Goal: Information Seeking & Learning: Learn about a topic

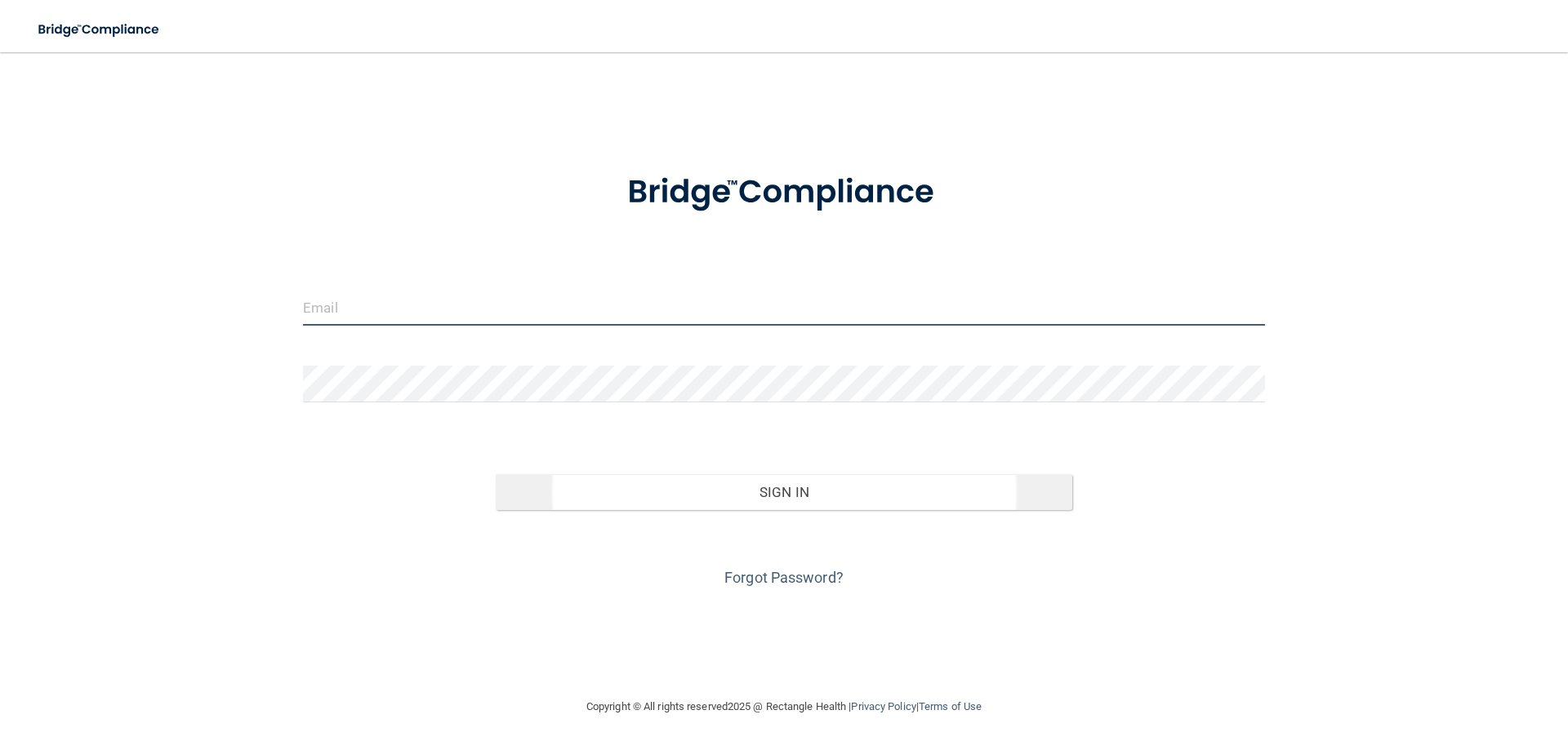
type input "[PERSON_NAME][EMAIL_ADDRESS][PERSON_NAME][DOMAIN_NAME]"
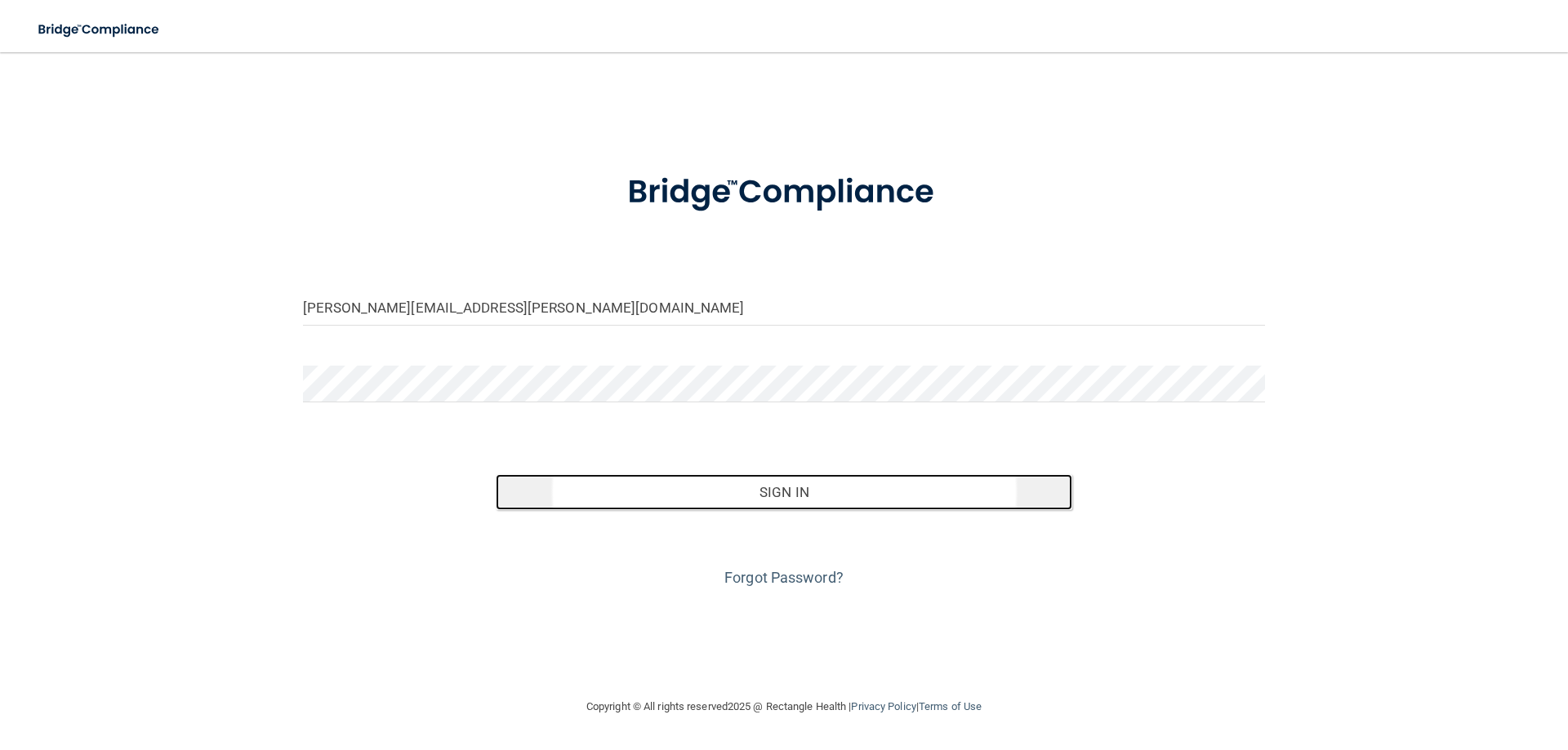
click at [745, 486] on button "Sign In" at bounding box center [784, 492] width 577 height 36
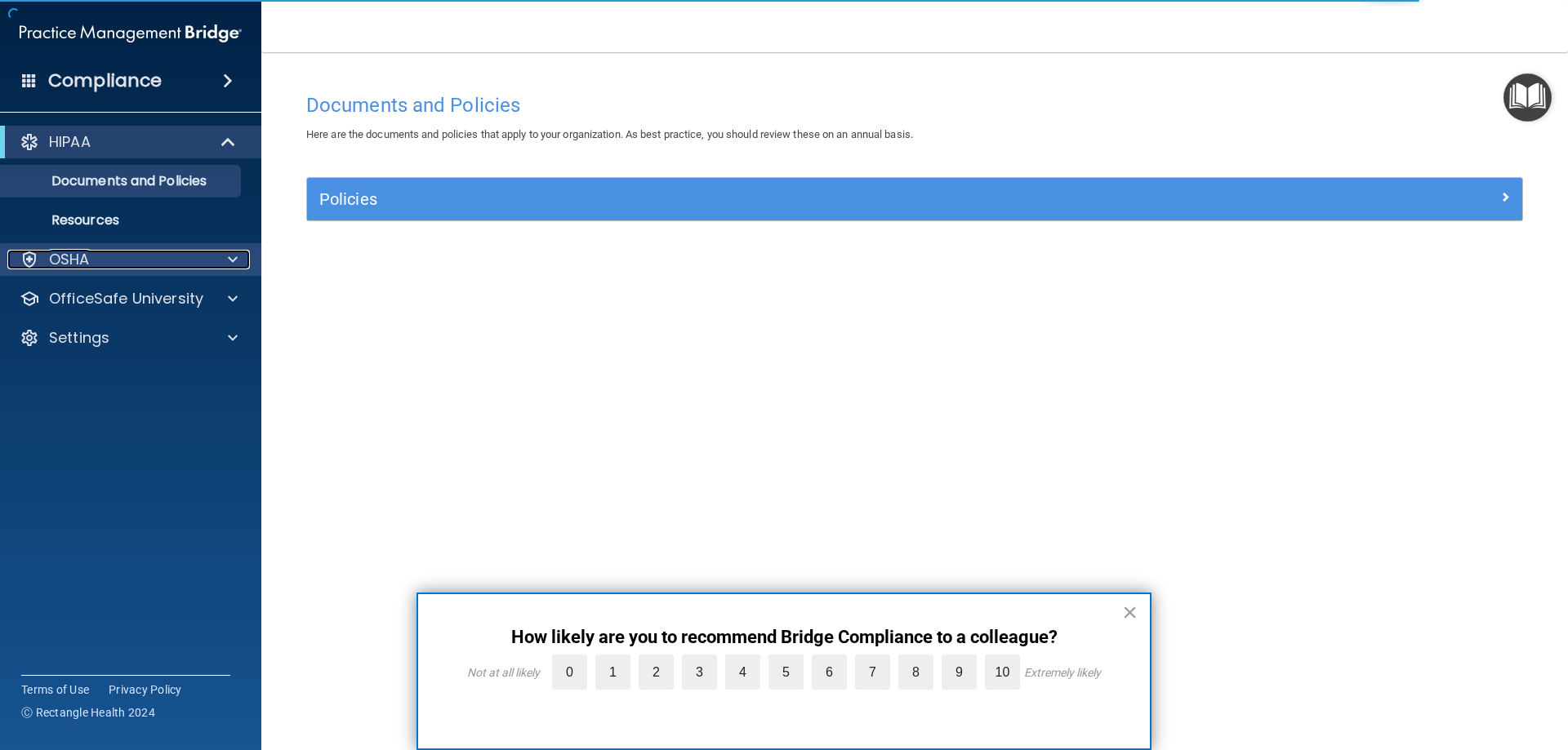
click at [231, 263] on span at bounding box center [232, 259] width 10 height 19
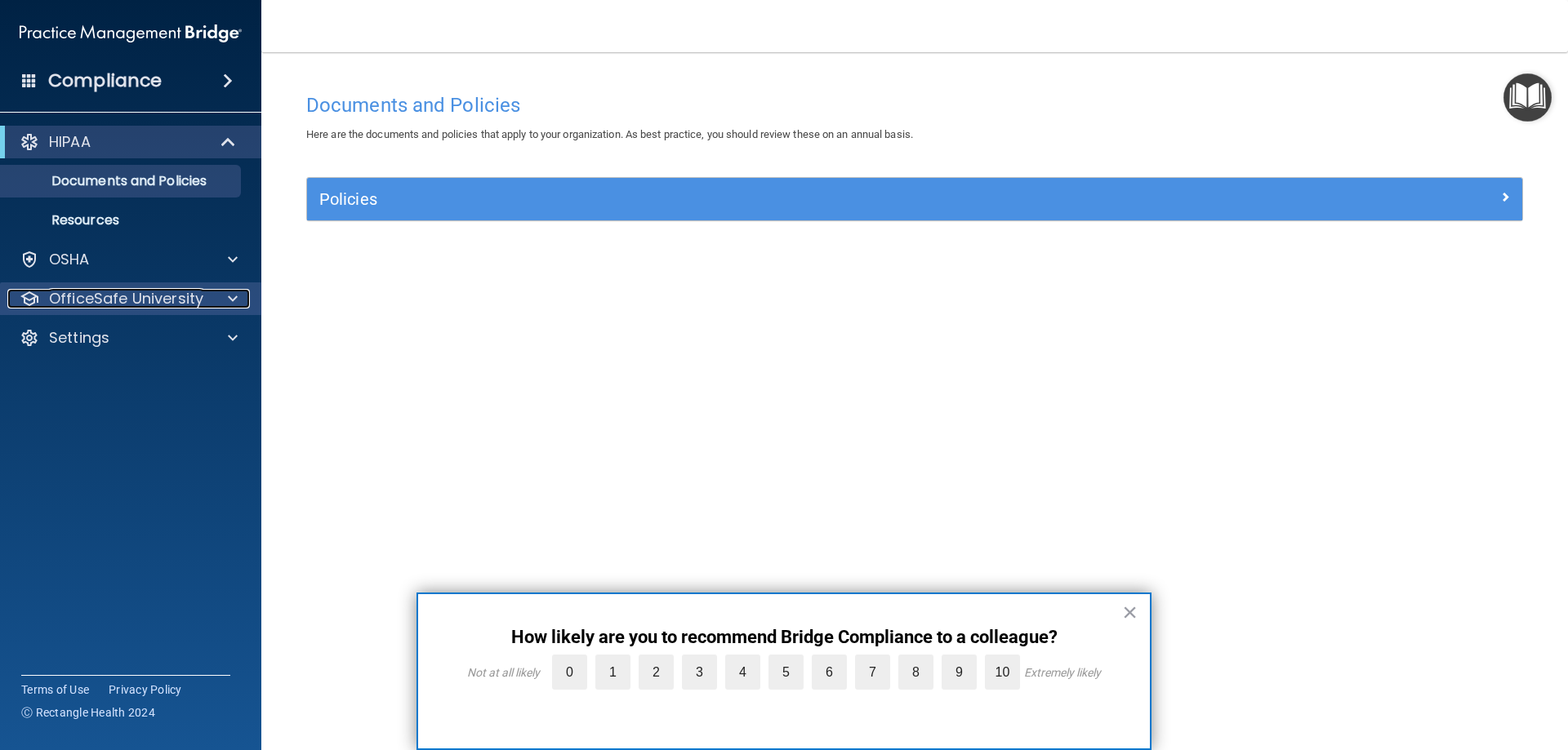
click at [230, 293] on span at bounding box center [232, 298] width 10 height 19
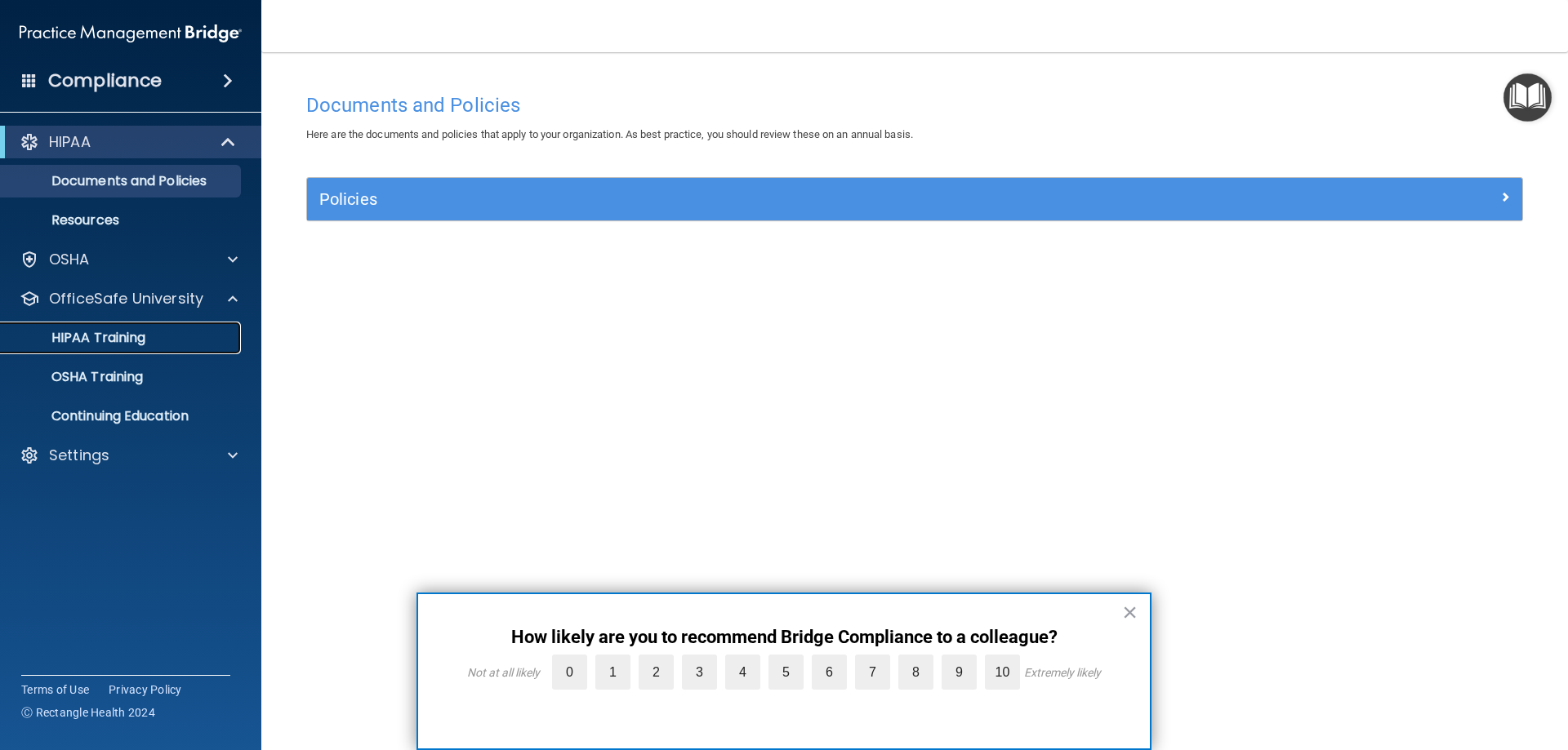
click at [111, 336] on p "HIPAA Training" at bounding box center [78, 338] width 135 height 17
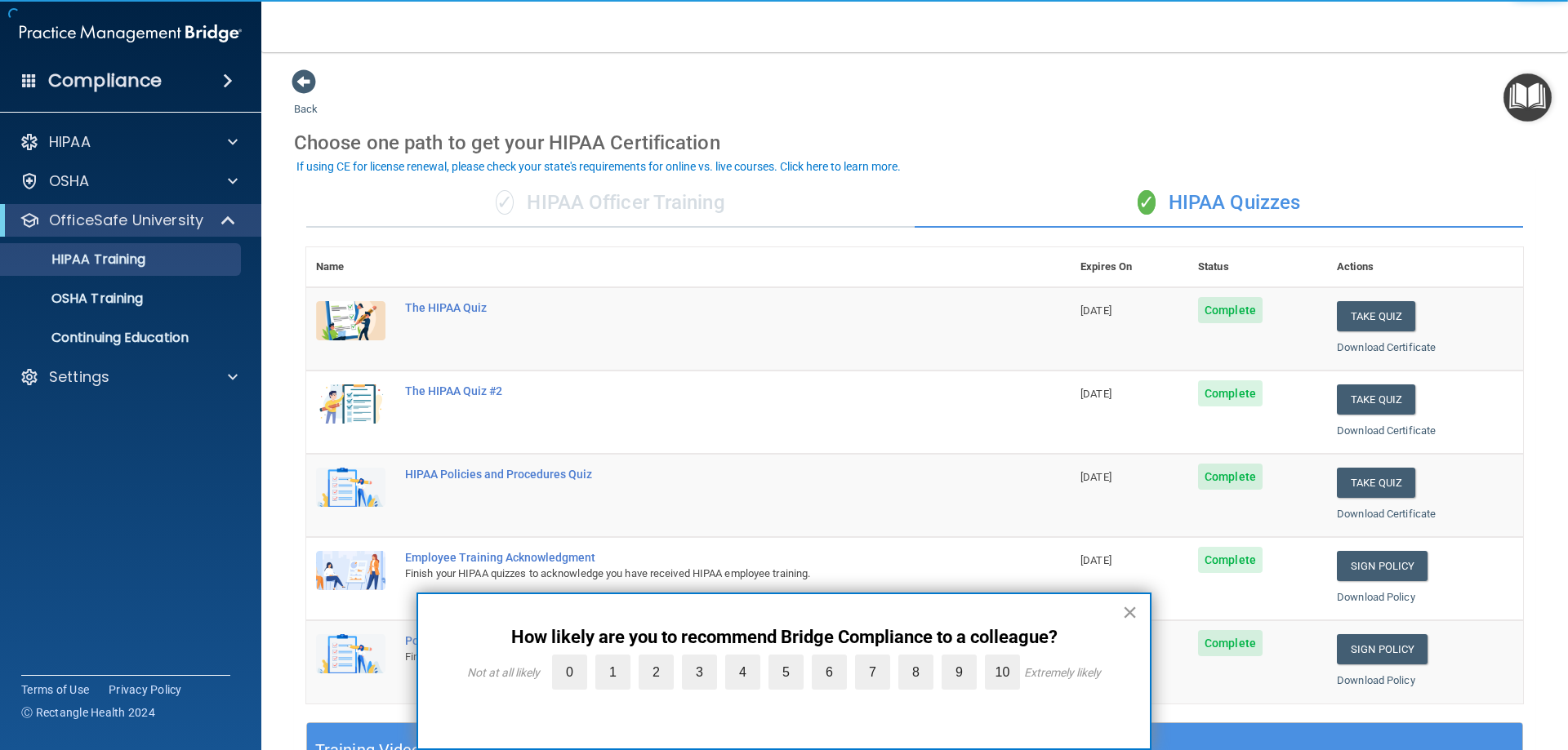
click at [1129, 613] on button "×" at bounding box center [1129, 612] width 16 height 26
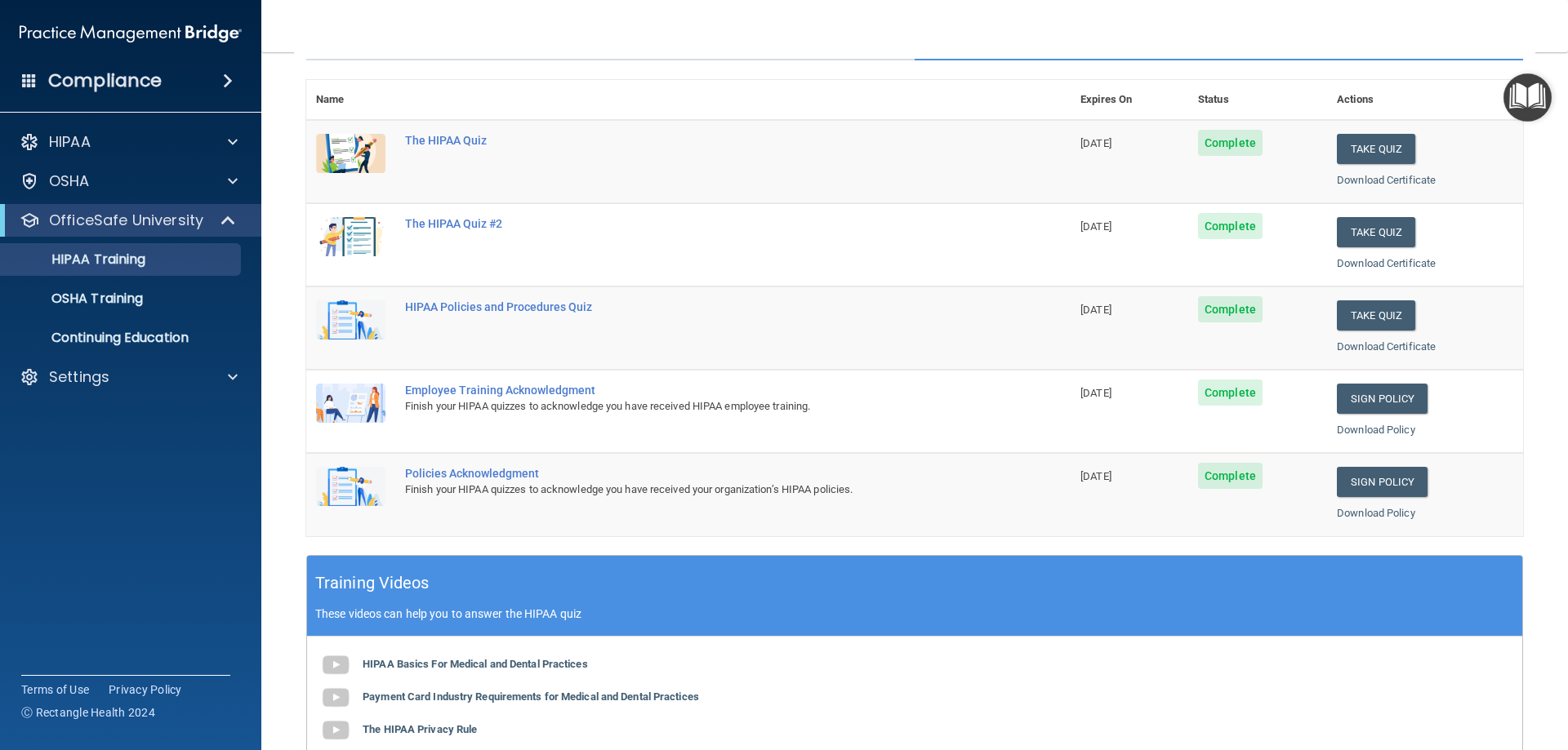
scroll to position [245, 0]
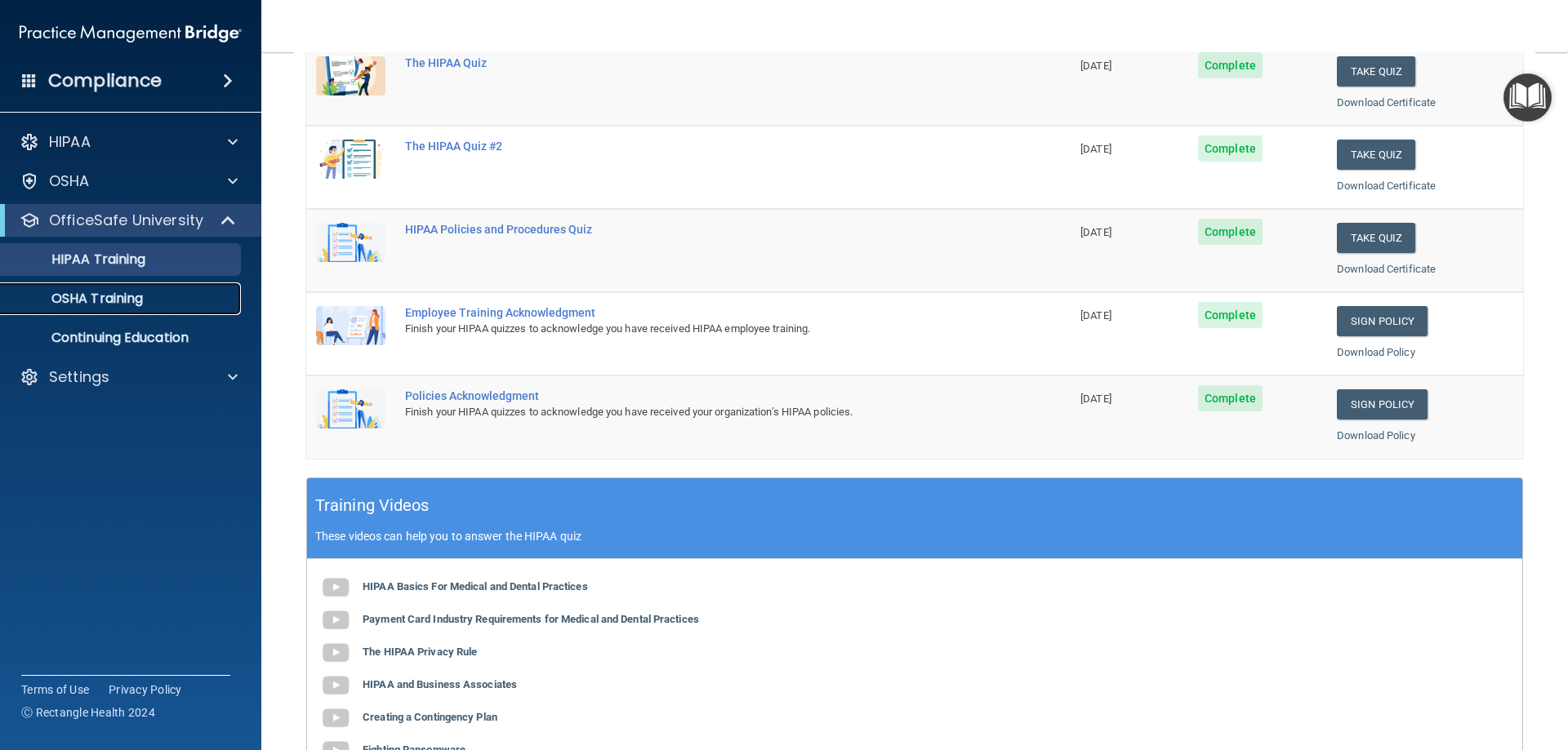
click at [108, 293] on p "OSHA Training" at bounding box center [77, 299] width 132 height 17
